Goal: Information Seeking & Learning: Learn about a topic

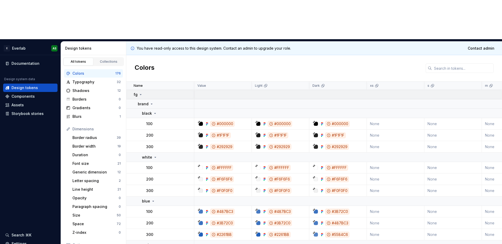
click at [140, 93] on icon at bounding box center [141, 95] width 4 height 4
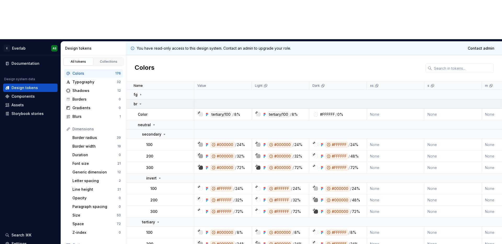
click at [141, 102] on icon at bounding box center [140, 104] width 4 height 4
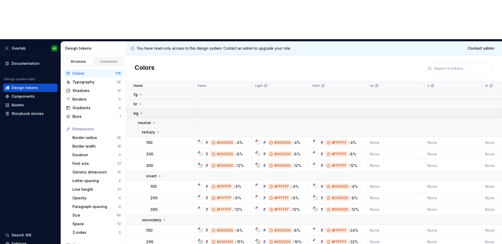
click at [141, 111] on icon at bounding box center [141, 113] width 4 height 4
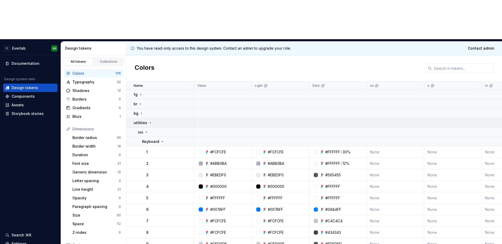
click at [148, 121] on icon at bounding box center [150, 123] width 4 height 4
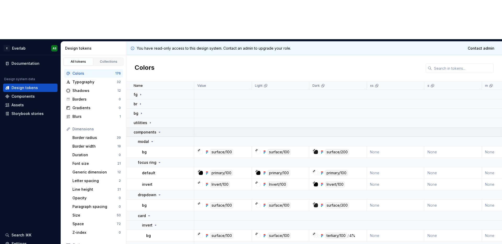
click at [157, 130] on icon at bounding box center [159, 132] width 4 height 4
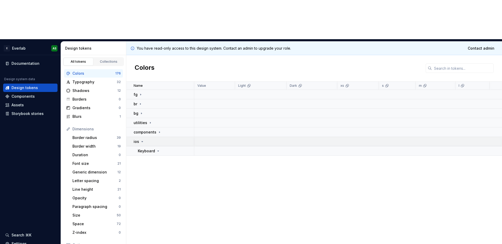
click at [138, 139] on p "ios" at bounding box center [136, 141] width 5 height 5
click at [87, 80] on div "Typography" at bounding box center [94, 82] width 44 height 5
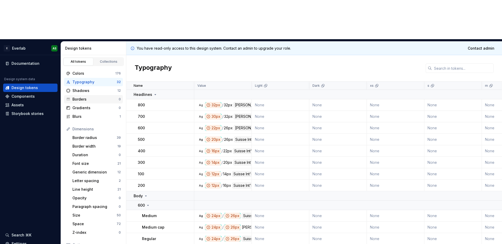
click at [90, 95] on div "Borders 0" at bounding box center [93, 99] width 59 height 8
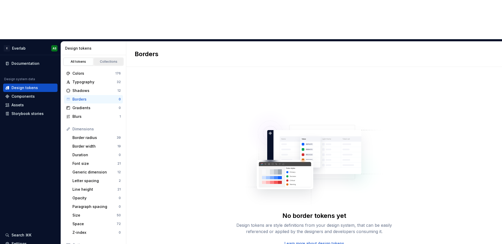
click at [107, 60] on div "Collections" at bounding box center [109, 62] width 26 height 4
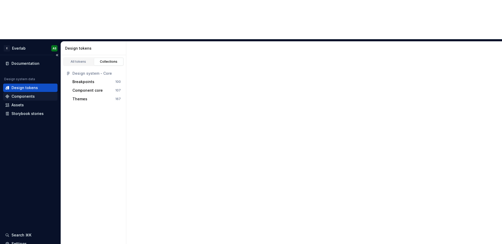
click at [32, 92] on div "Components" at bounding box center [30, 96] width 54 height 8
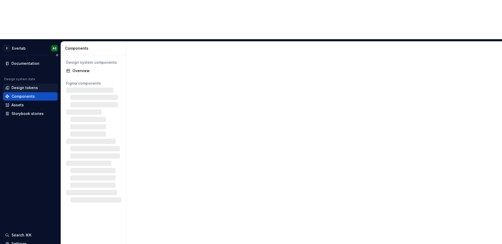
click at [27, 85] on div "Design tokens" at bounding box center [25, 87] width 26 height 5
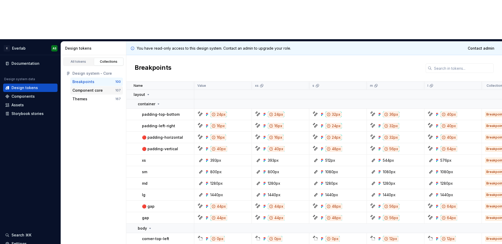
click at [95, 88] on div "Component core" at bounding box center [87, 90] width 30 height 5
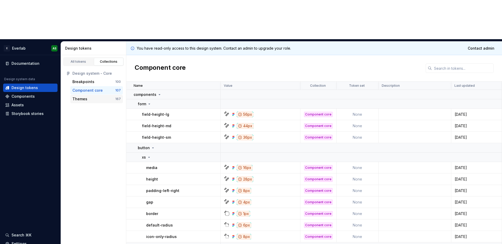
click at [95, 97] on div "Themes" at bounding box center [93, 99] width 43 height 5
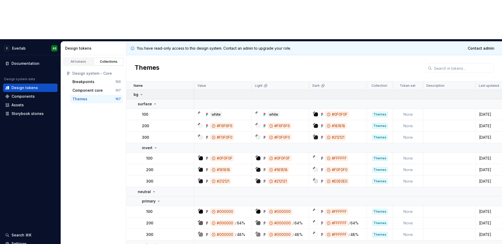
click at [142, 93] on icon at bounding box center [141, 95] width 4 height 4
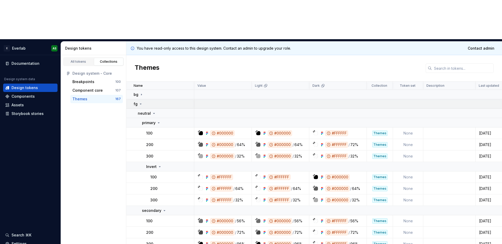
click at [141, 102] on icon at bounding box center [141, 104] width 4 height 4
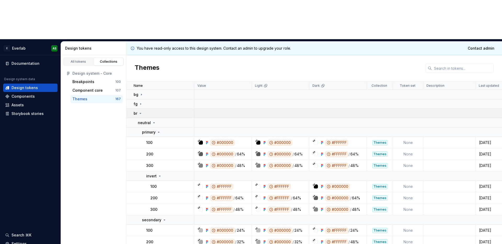
click at [141, 111] on icon at bounding box center [140, 113] width 4 height 4
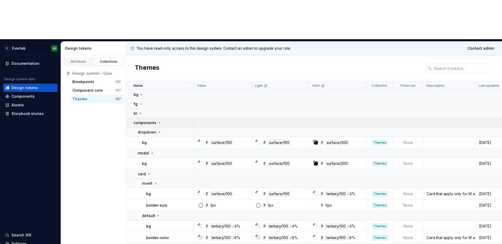
click at [160, 121] on icon at bounding box center [159, 123] width 4 height 4
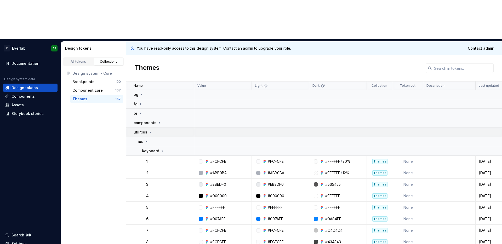
click at [150, 130] on icon at bounding box center [150, 132] width 4 height 4
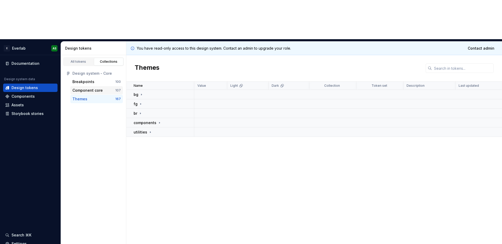
click at [100, 88] on div "Component core" at bounding box center [87, 90] width 30 height 5
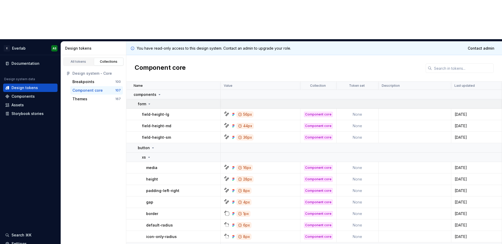
click at [148, 102] on icon at bounding box center [149, 104] width 4 height 4
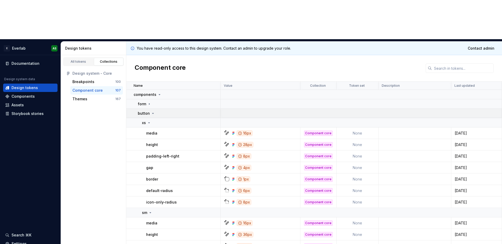
click at [151, 111] on icon at bounding box center [153, 113] width 4 height 4
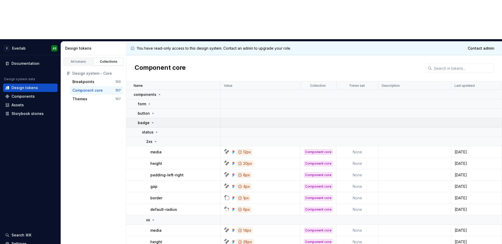
click at [152, 121] on icon at bounding box center [153, 123] width 4 height 4
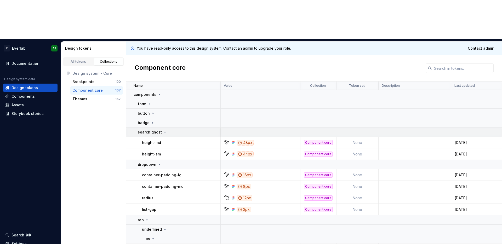
click at [163, 130] on icon at bounding box center [165, 132] width 4 height 4
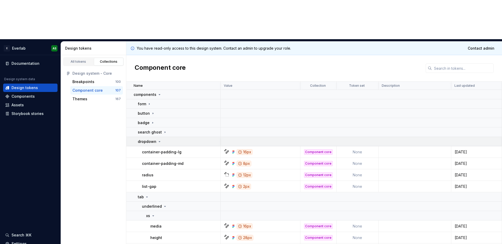
click at [159, 140] on icon at bounding box center [159, 142] width 4 height 4
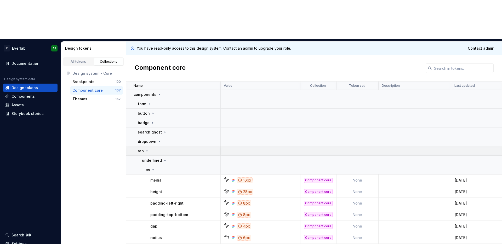
click at [147, 149] on icon at bounding box center [147, 151] width 4 height 4
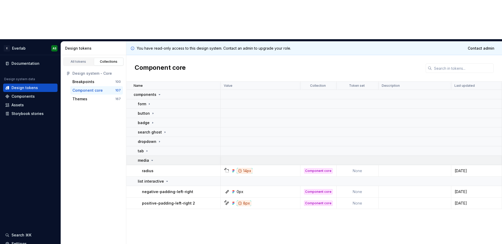
click at [150, 159] on icon at bounding box center [152, 161] width 4 height 4
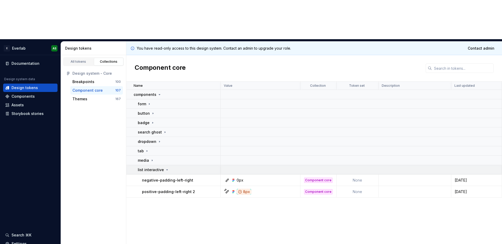
click at [163, 167] on div "list interactive" at bounding box center [153, 169] width 31 height 5
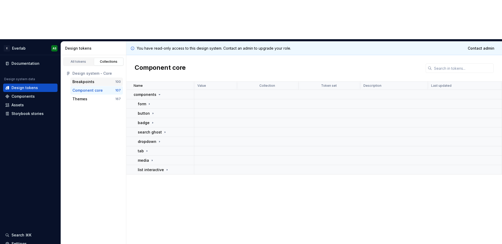
click at [96, 79] on div "Breakpoints" at bounding box center [93, 81] width 43 height 5
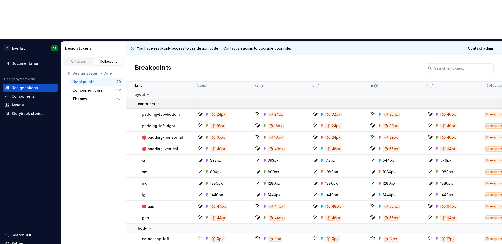
click at [160, 101] on div "container" at bounding box center [166, 103] width 56 height 5
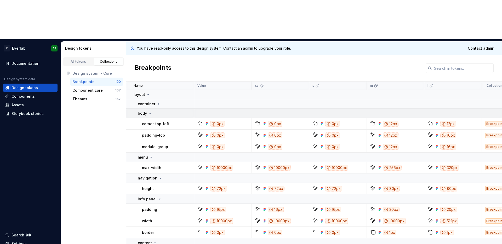
click at [152, 111] on div "body" at bounding box center [166, 113] width 56 height 5
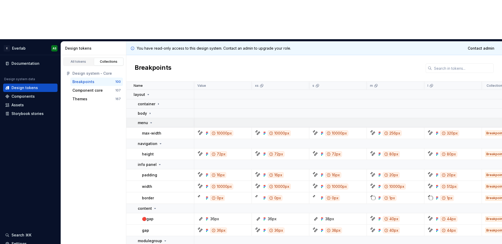
click at [152, 121] on icon at bounding box center [151, 123] width 4 height 4
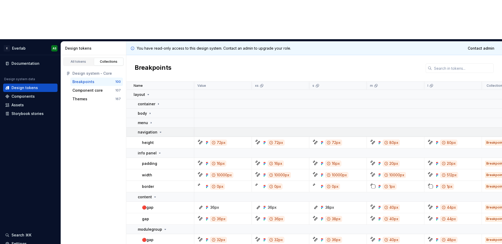
click at [154, 130] on p "navigation" at bounding box center [148, 132] width 20 height 5
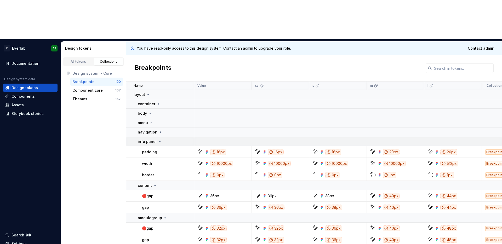
click at [155, 139] on p "info panel" at bounding box center [147, 141] width 19 height 5
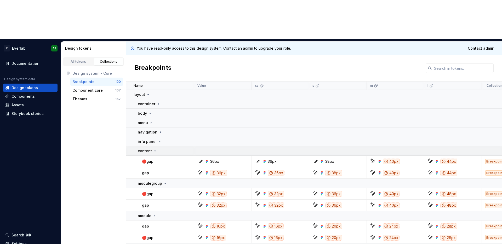
click at [154, 149] on icon at bounding box center [155, 151] width 4 height 4
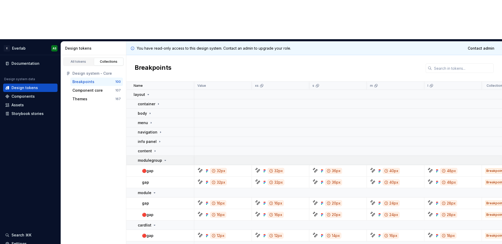
click at [163, 159] on icon at bounding box center [165, 161] width 4 height 4
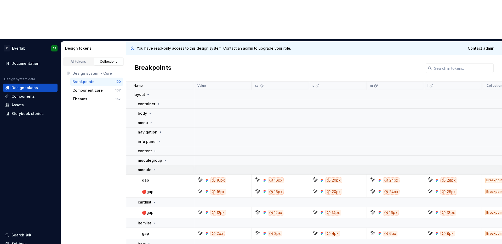
click at [155, 167] on div "module" at bounding box center [147, 169] width 19 height 5
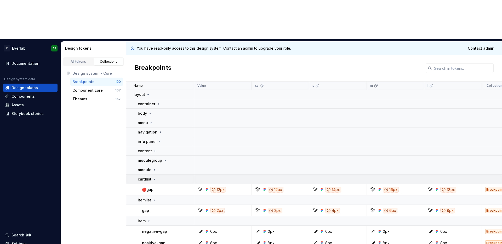
click at [155, 177] on icon at bounding box center [155, 179] width 4 height 4
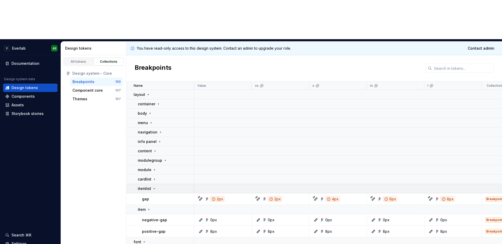
click at [154, 189] on icon at bounding box center [154, 189] width 1 height 1
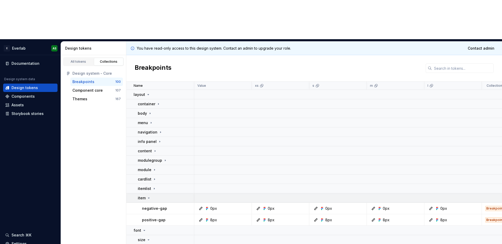
click at [150, 196] on icon at bounding box center [149, 198] width 4 height 4
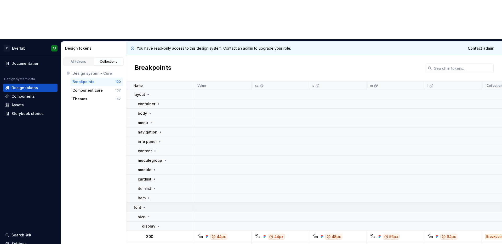
click at [142, 206] on icon at bounding box center [144, 208] width 4 height 4
click at [153, 215] on p "components" at bounding box center [145, 217] width 23 height 5
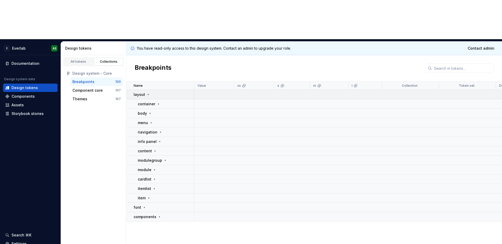
click at [148, 93] on icon at bounding box center [148, 95] width 4 height 4
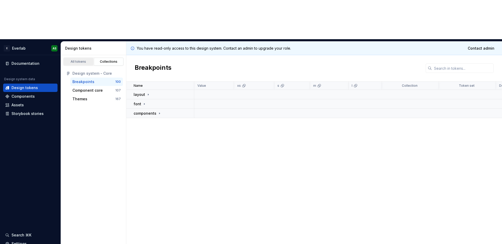
click at [86, 60] on div "All tokens" at bounding box center [78, 62] width 26 height 4
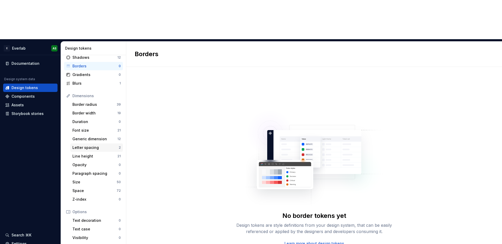
scroll to position [42, 0]
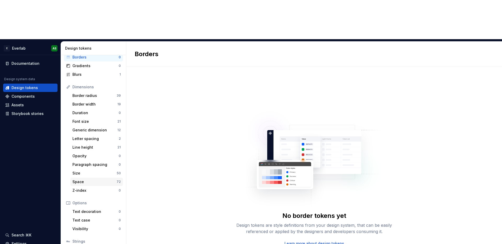
click at [86, 178] on div "Space 72" at bounding box center [96, 182] width 53 height 8
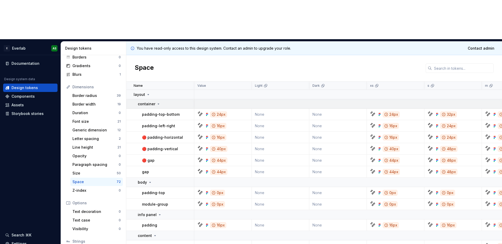
click at [152, 101] on p "container" at bounding box center [147, 103] width 18 height 5
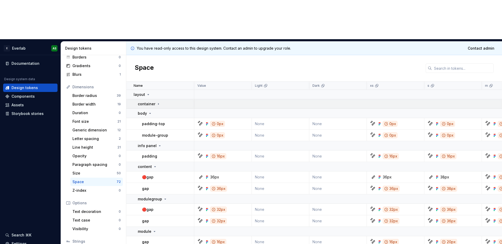
click at [158, 103] on icon at bounding box center [158, 103] width 1 height 1
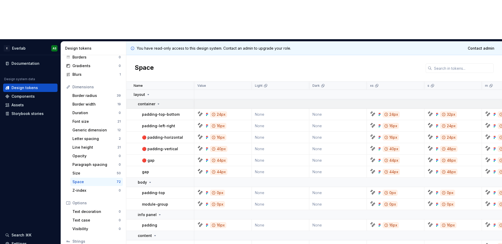
click at [156, 102] on icon at bounding box center [158, 104] width 4 height 4
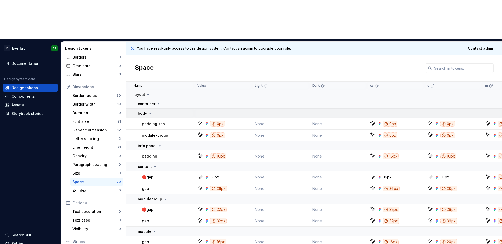
click at [151, 111] on icon at bounding box center [150, 113] width 4 height 4
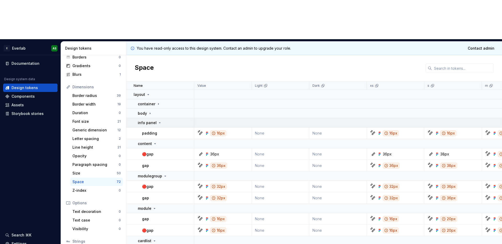
click at [158, 121] on icon at bounding box center [160, 123] width 4 height 4
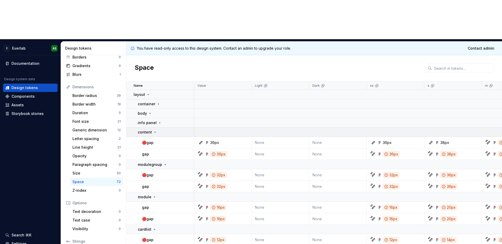
click at [153, 130] on icon at bounding box center [155, 132] width 4 height 4
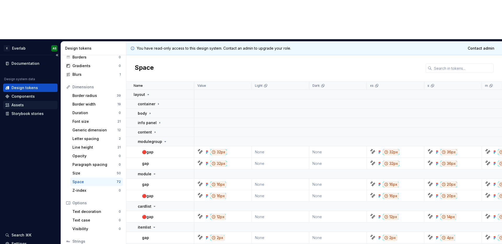
click at [23, 103] on div "Assets" at bounding box center [30, 105] width 50 height 5
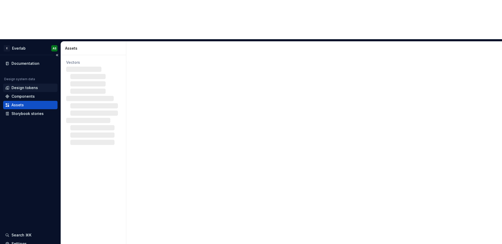
click at [30, 84] on div "Design tokens" at bounding box center [30, 88] width 54 height 8
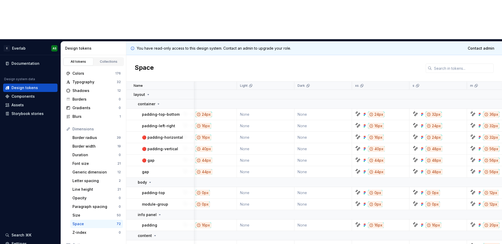
scroll to position [0, 17]
